Goal: Navigation & Orientation: Go to known website

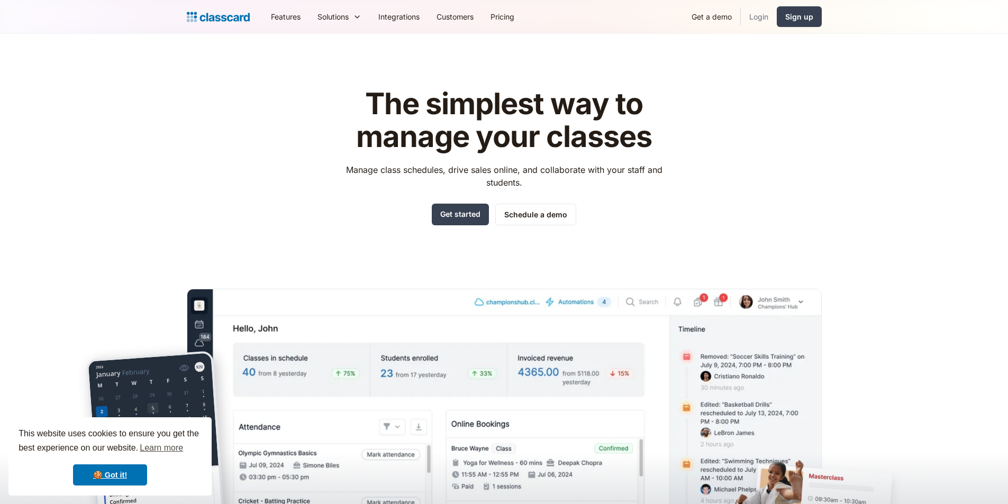
click at [756, 13] on link "Login" at bounding box center [758, 17] width 36 height 24
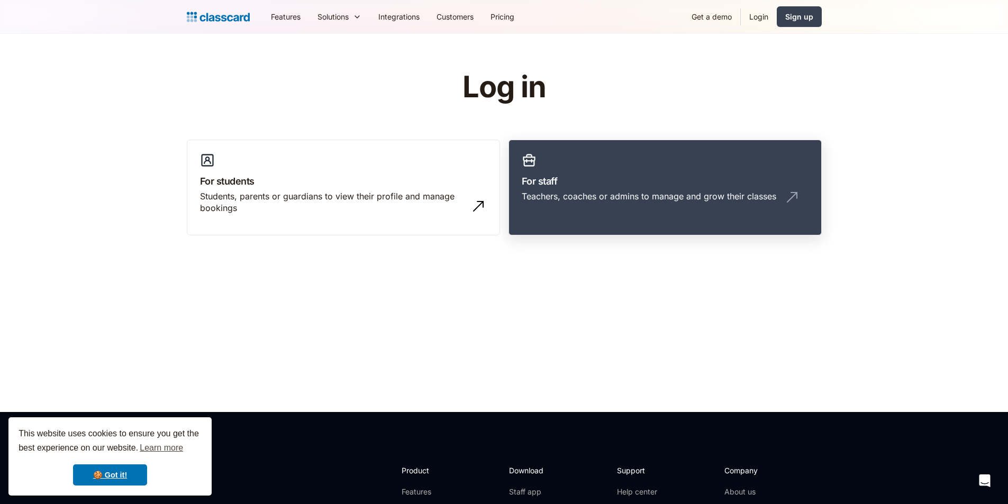
click at [632, 171] on link "For staff Teachers, coaches or admins to manage and grow their classes" at bounding box center [664, 188] width 313 height 96
